Goal: Information Seeking & Learning: Learn about a topic

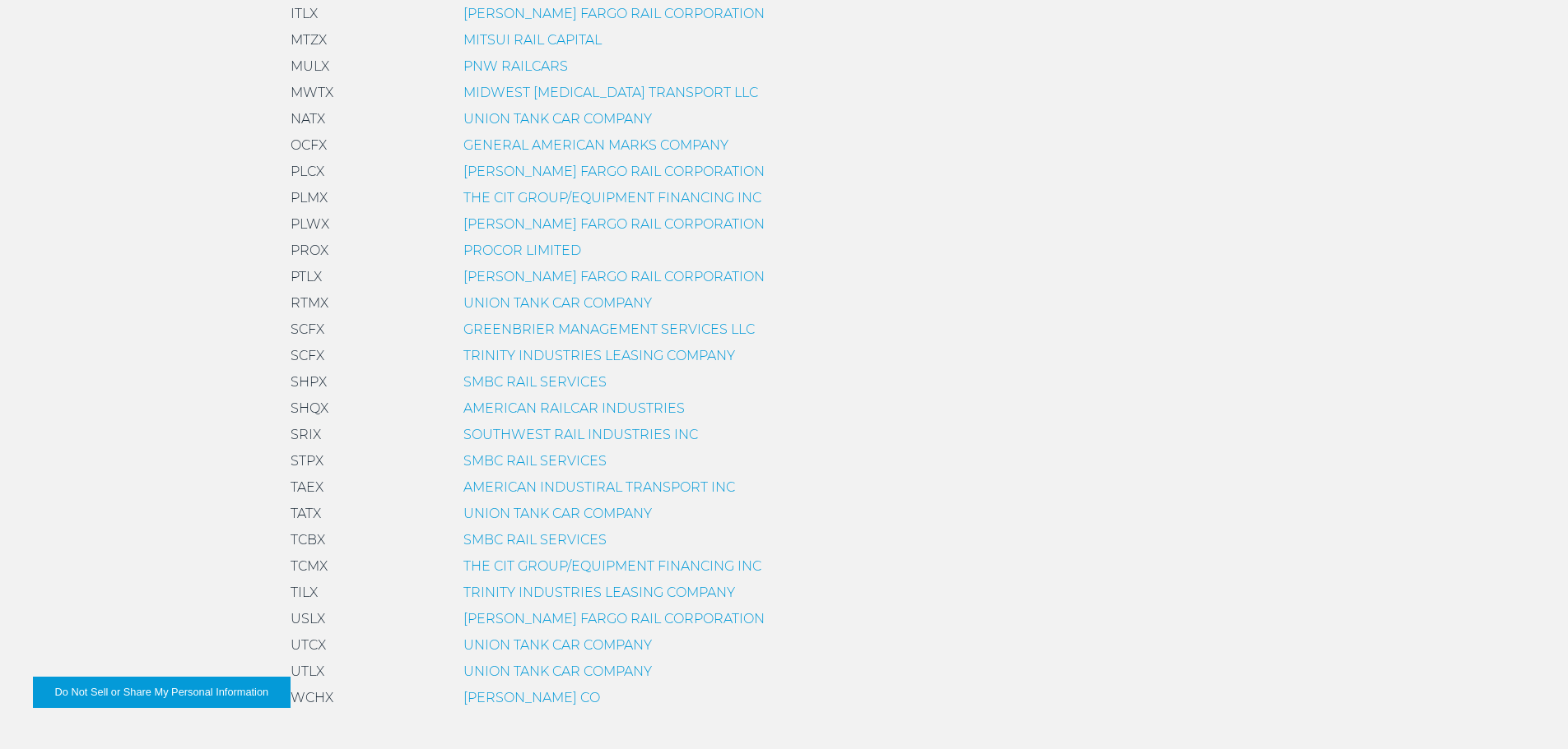
scroll to position [1069, 0]
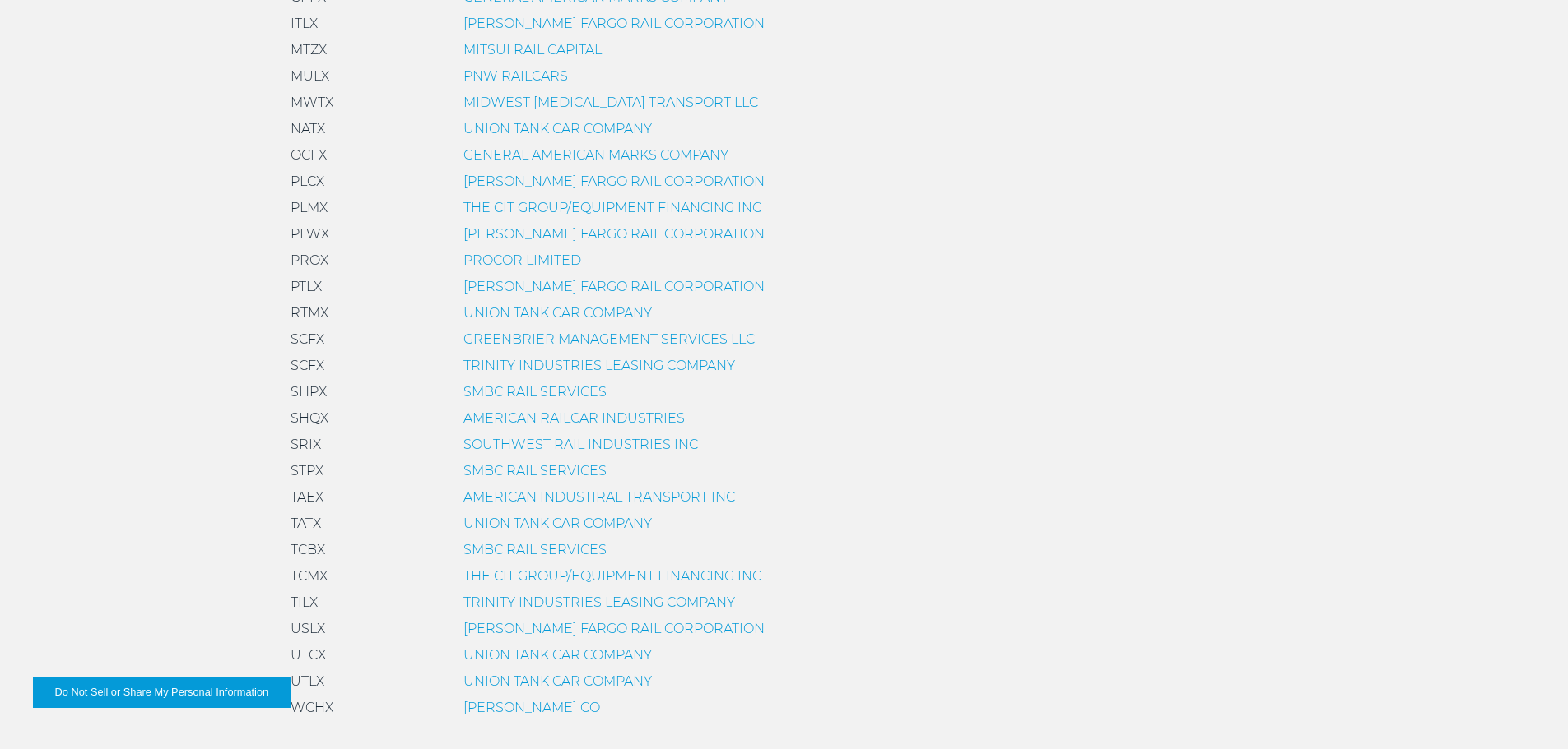
click at [512, 394] on link "SMBC RAIL SERVICES" at bounding box center [535, 392] width 143 height 16
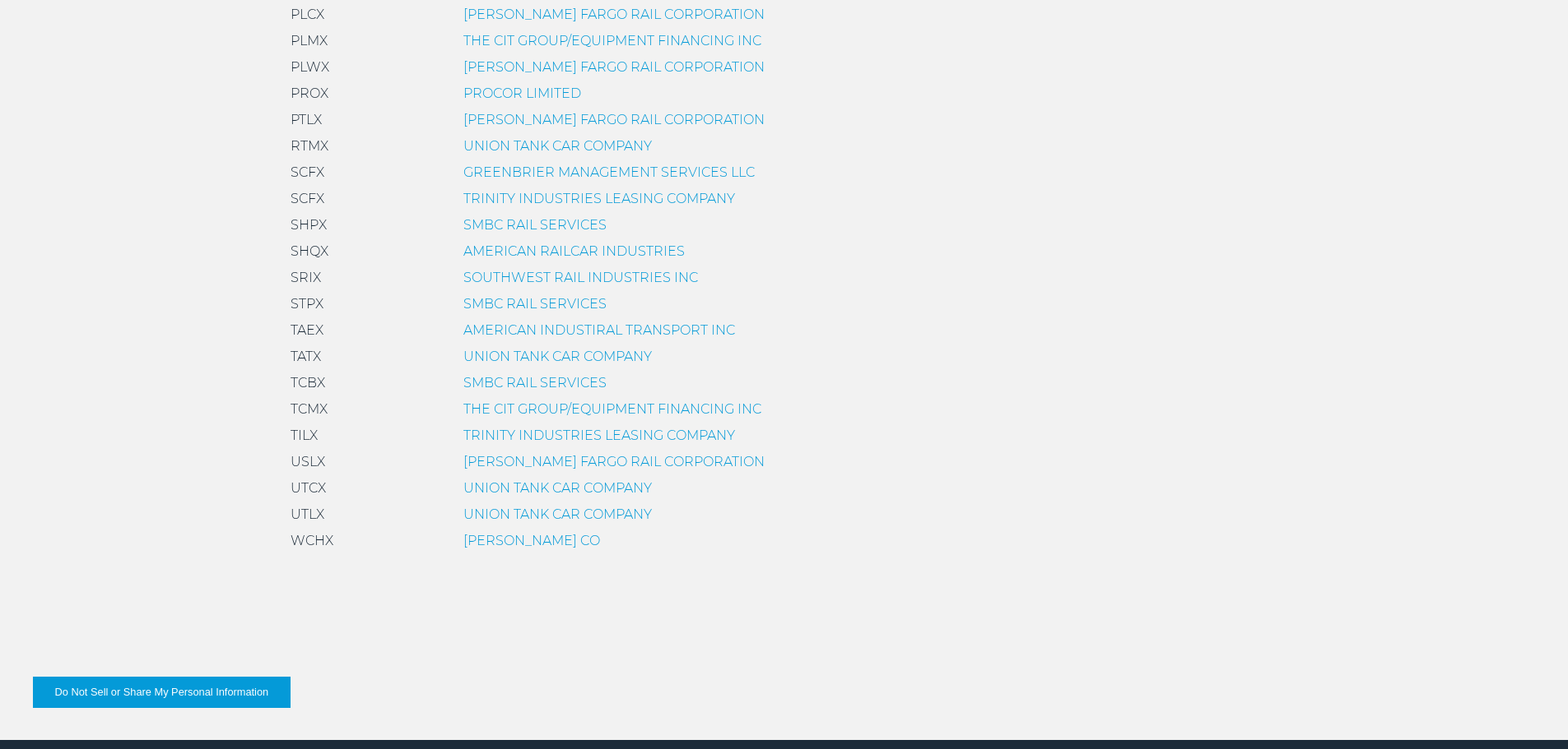
scroll to position [1398, 0]
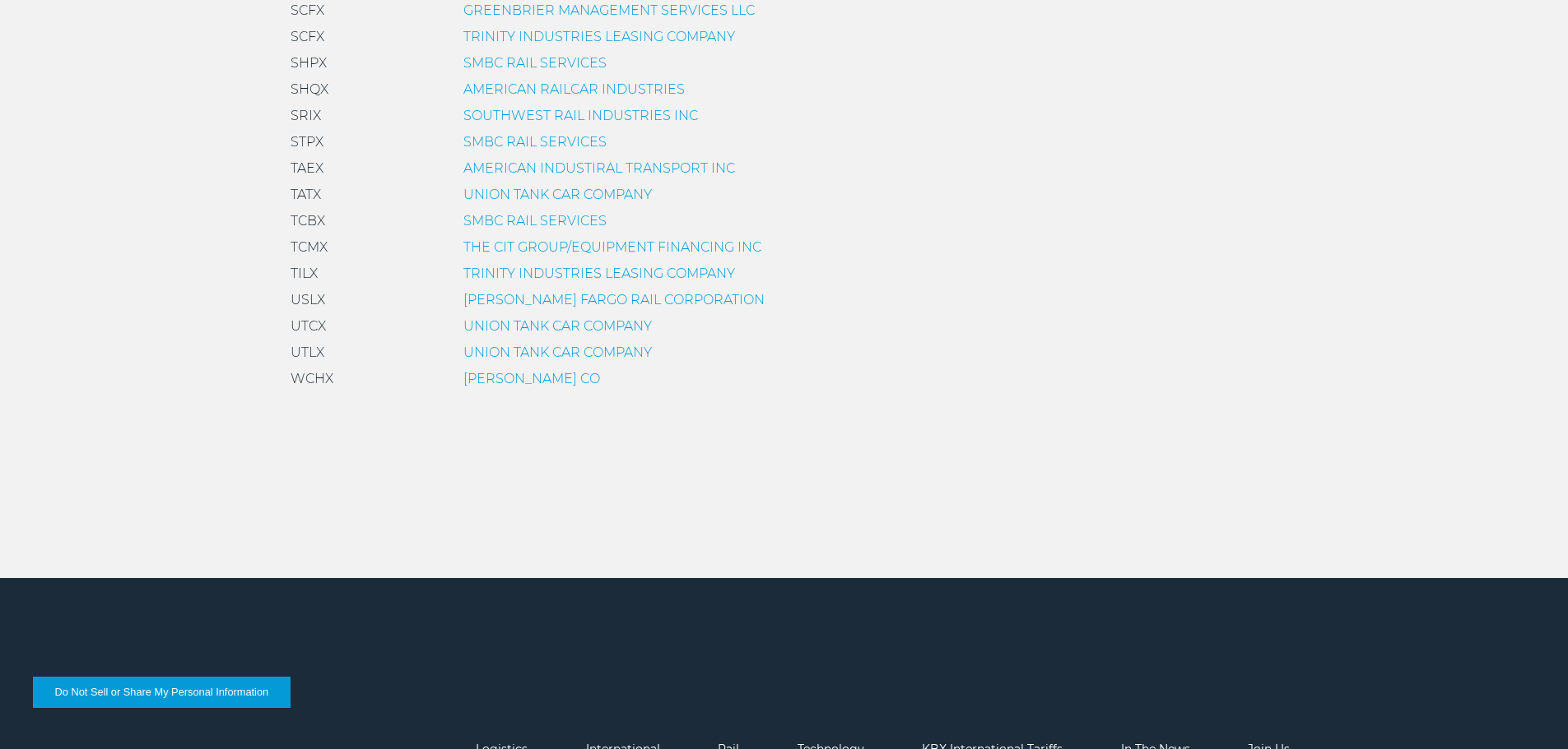
click at [485, 355] on link "UNION TANK CAR COMPANY" at bounding box center [557, 353] width 188 height 16
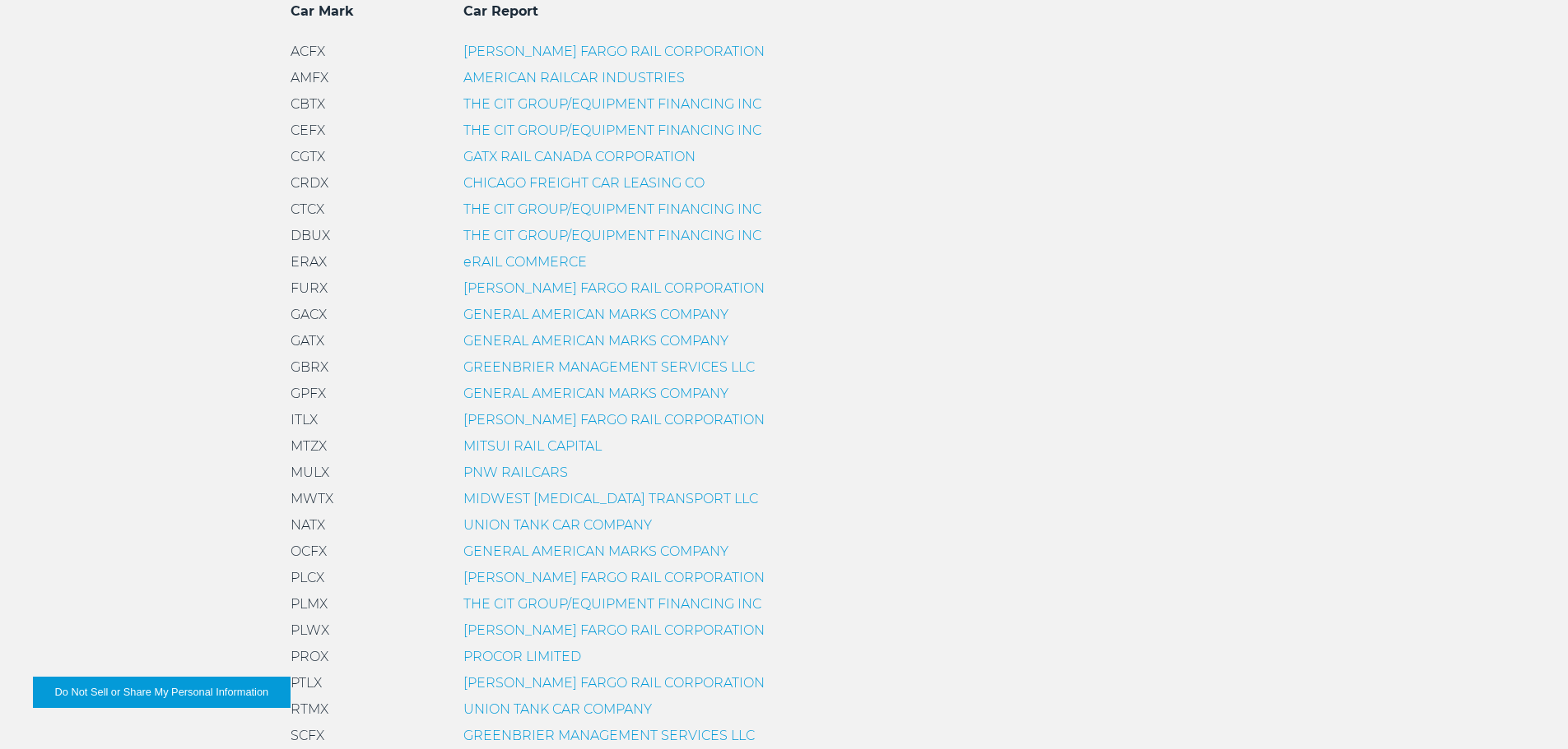
scroll to position [822, 0]
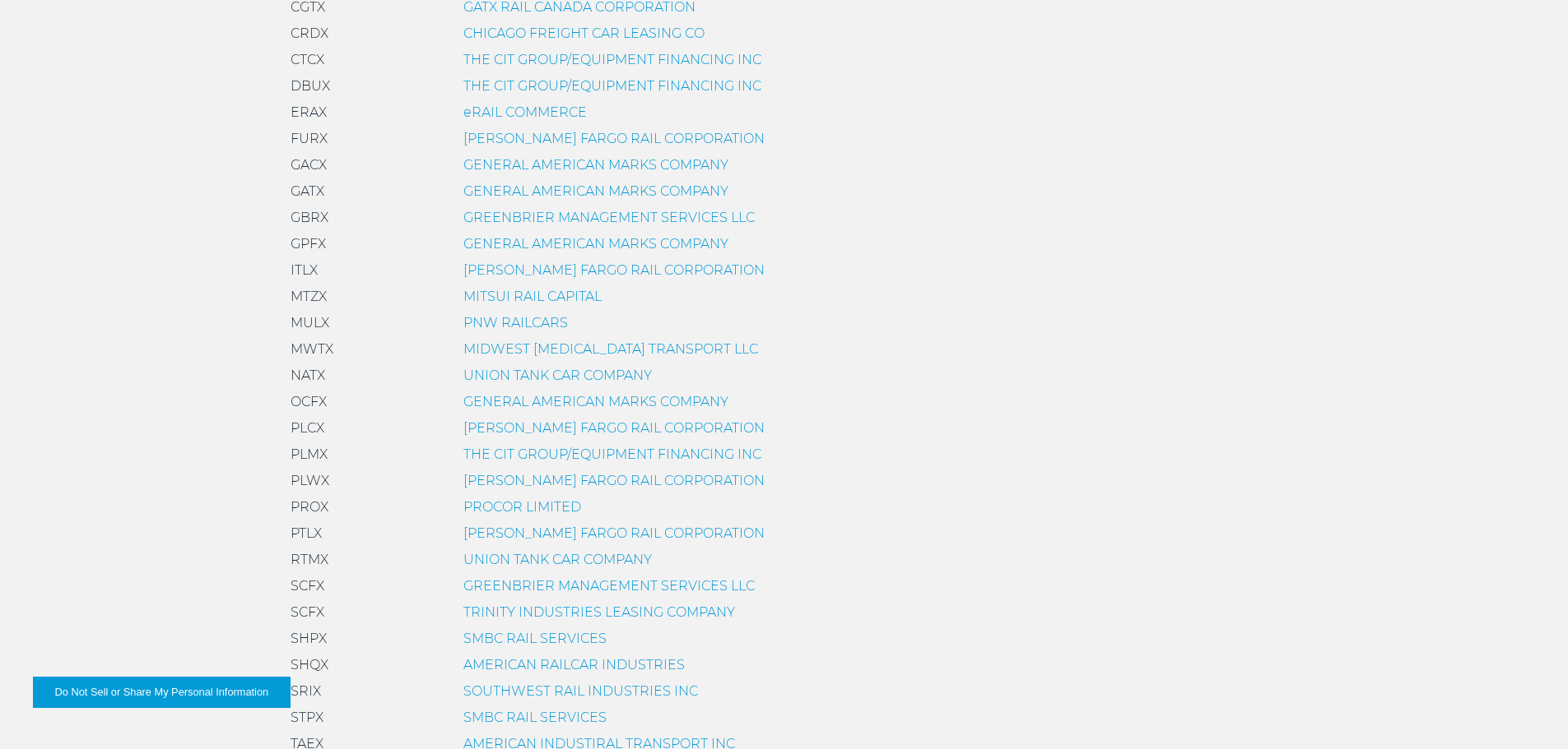
click at [501, 297] on link "MITSUI RAIL CAPITAL" at bounding box center [533, 296] width 138 height 16
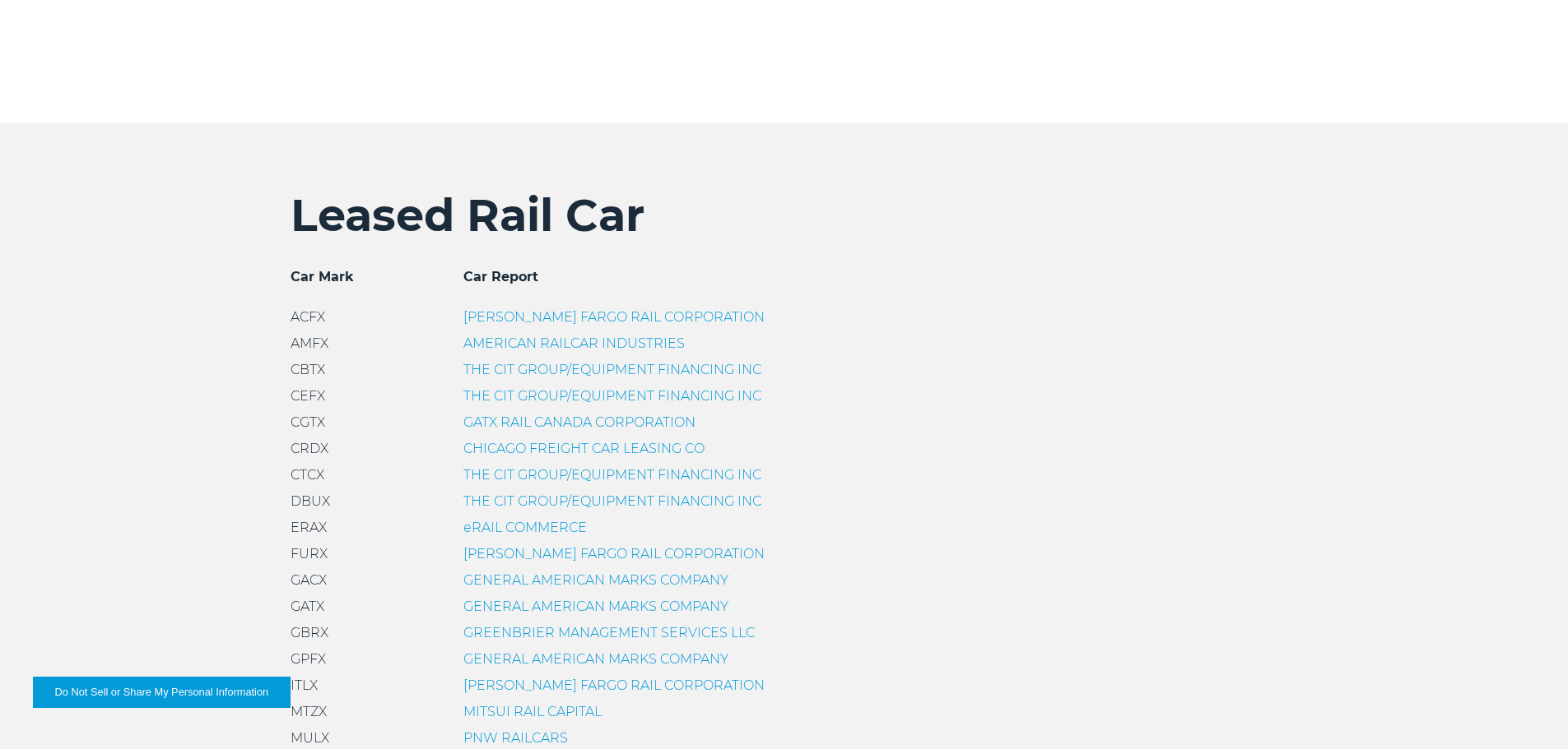
scroll to position [329, 0]
